Goal: Find contact information: Find contact information

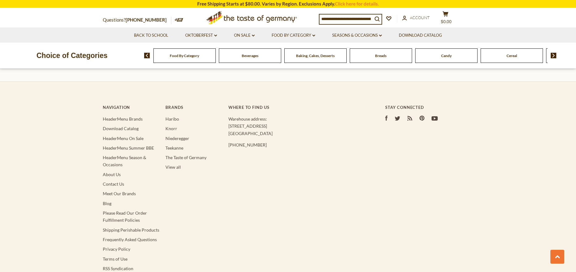
scroll to position [655, 0]
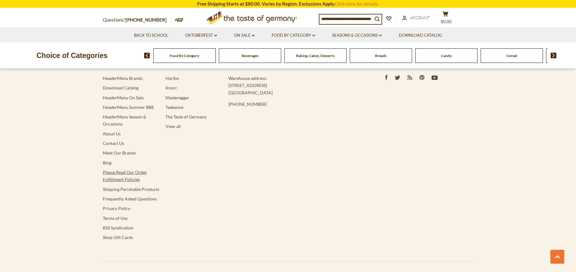
click at [125, 179] on link "Please Read Our Order Fulfillment Policies" at bounding box center [125, 176] width 44 height 12
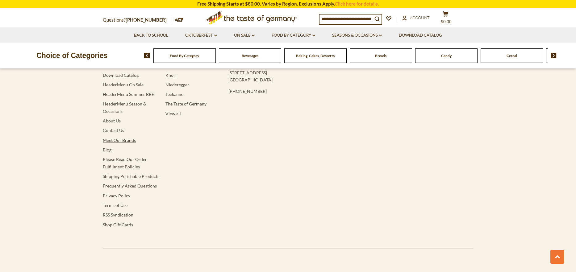
scroll to position [1918, 0]
click at [423, 18] on span "Account" at bounding box center [420, 17] width 20 height 5
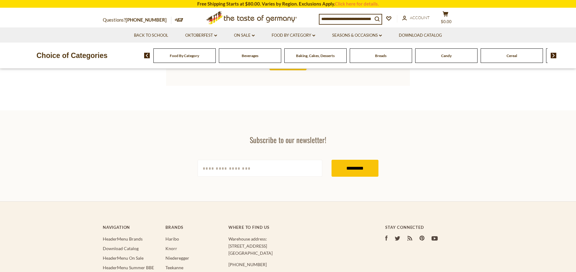
scroll to position [496, 0]
